Goal: Find specific page/section: Find specific page/section

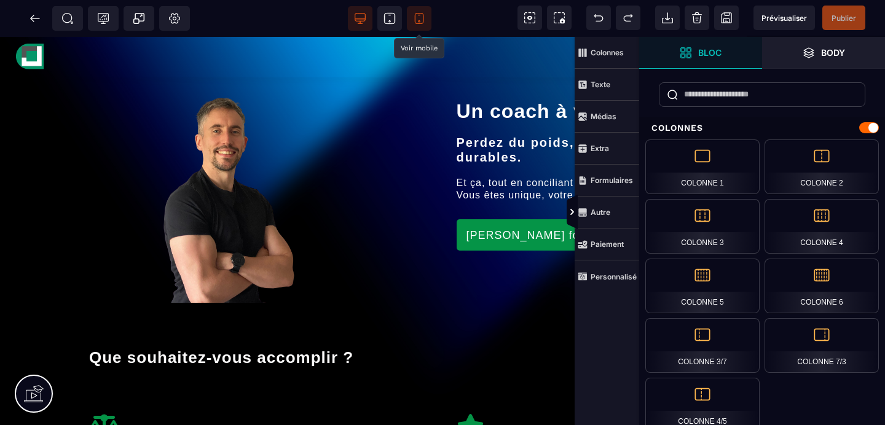
click at [418, 26] on span at bounding box center [419, 18] width 25 height 25
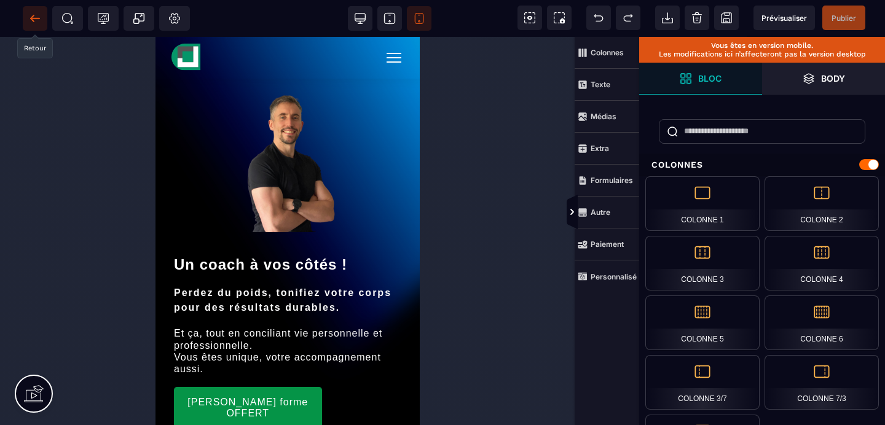
click at [31, 23] on icon at bounding box center [35, 18] width 12 height 12
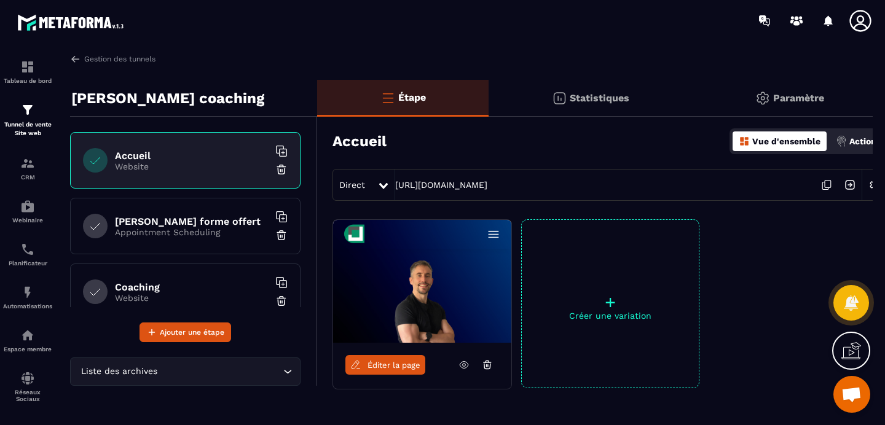
click at [167, 237] on p "Appointment Scheduling" at bounding box center [192, 232] width 154 height 10
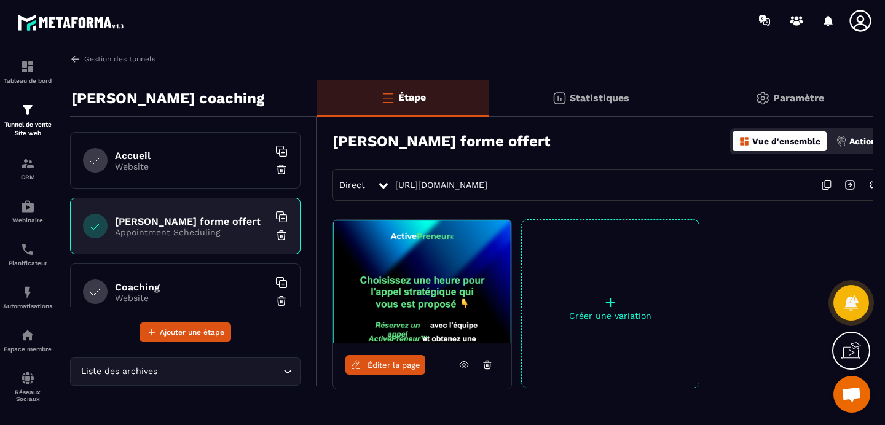
click at [384, 372] on link "Éditer la page" at bounding box center [385, 365] width 80 height 20
